Goal: Task Accomplishment & Management: Manage account settings

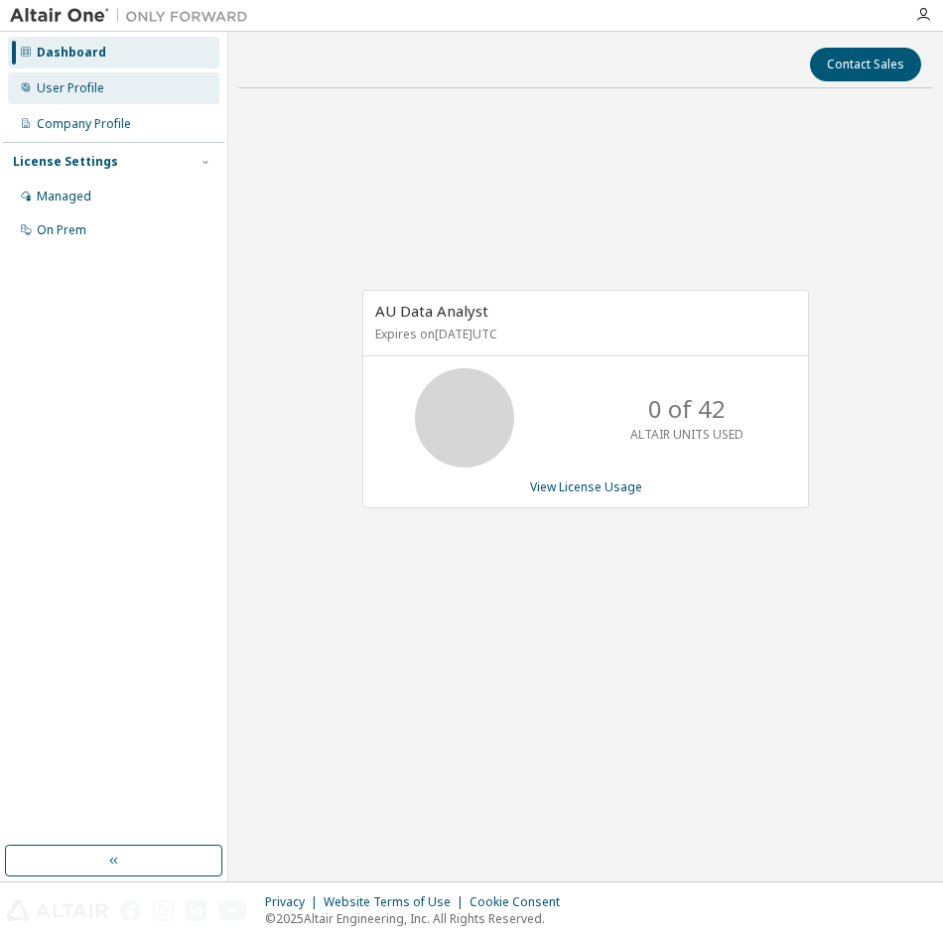
click at [63, 78] on div "User Profile" at bounding box center [113, 88] width 211 height 32
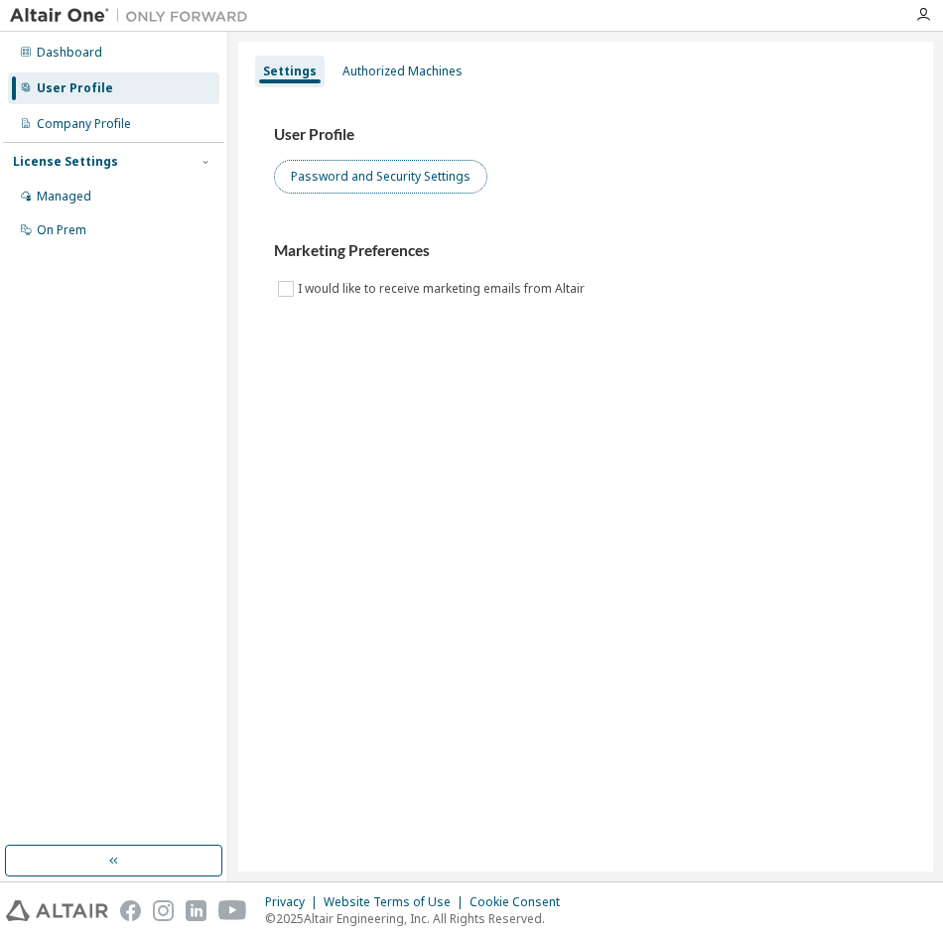
click at [393, 177] on button "Password and Security Settings" at bounding box center [380, 177] width 213 height 34
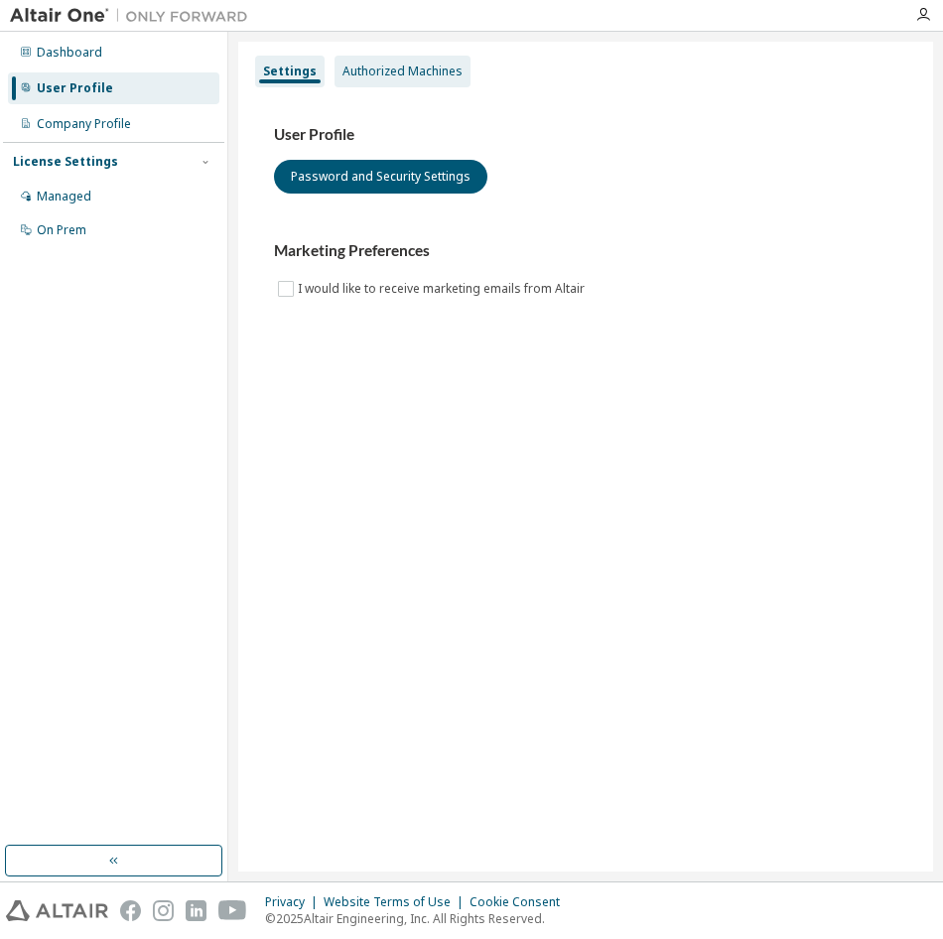
click at [398, 71] on div "Authorized Machines" at bounding box center [402, 72] width 120 height 16
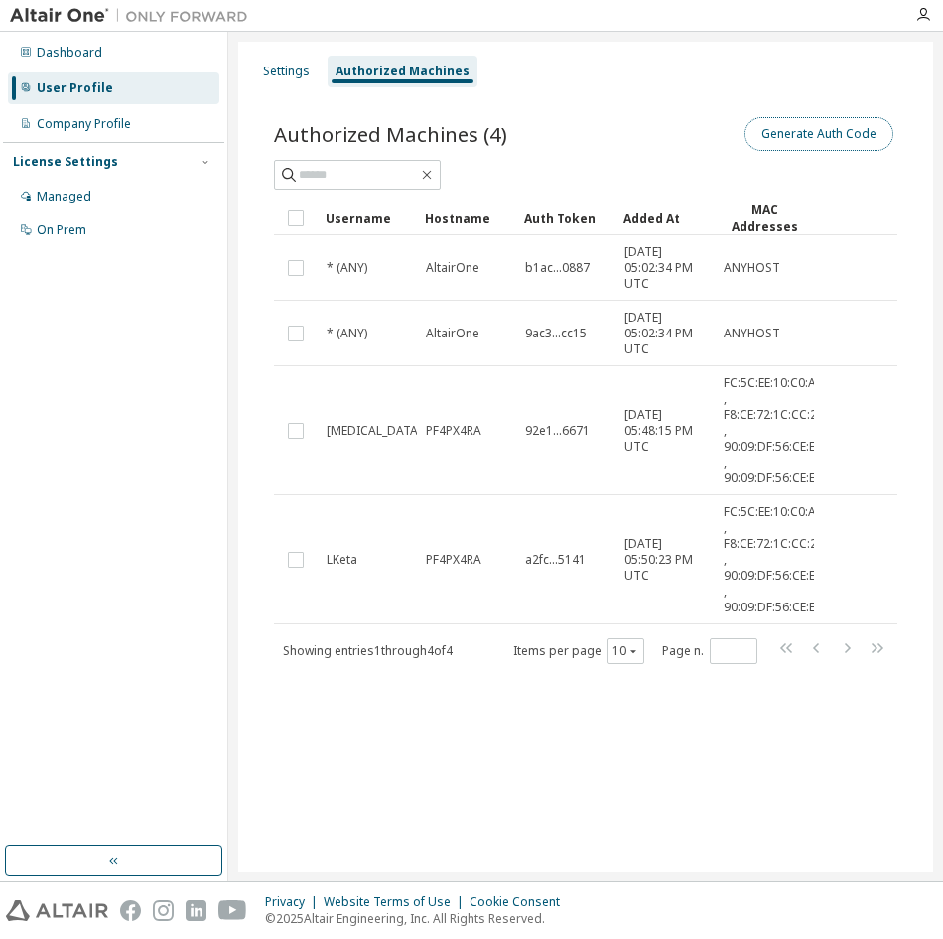
click at [824, 127] on button "Generate Auth Code" at bounding box center [818, 134] width 149 height 34
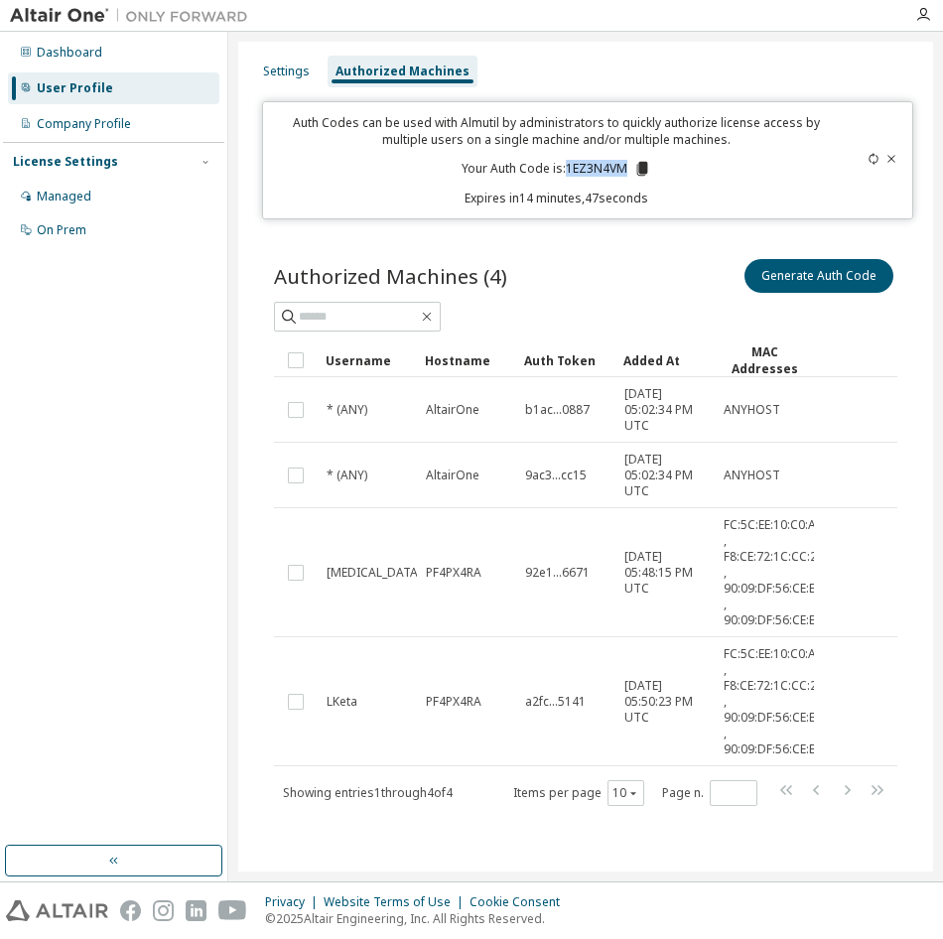
drag, startPoint x: 568, startPoint y: 172, endPoint x: 632, endPoint y: 174, distance: 64.5
click at [632, 174] on p "Your Auth Code is: 1EZ3N4VM" at bounding box center [556, 169] width 190 height 18
copy p "1EZ3N4VM"
